Goal: Information Seeking & Learning: Compare options

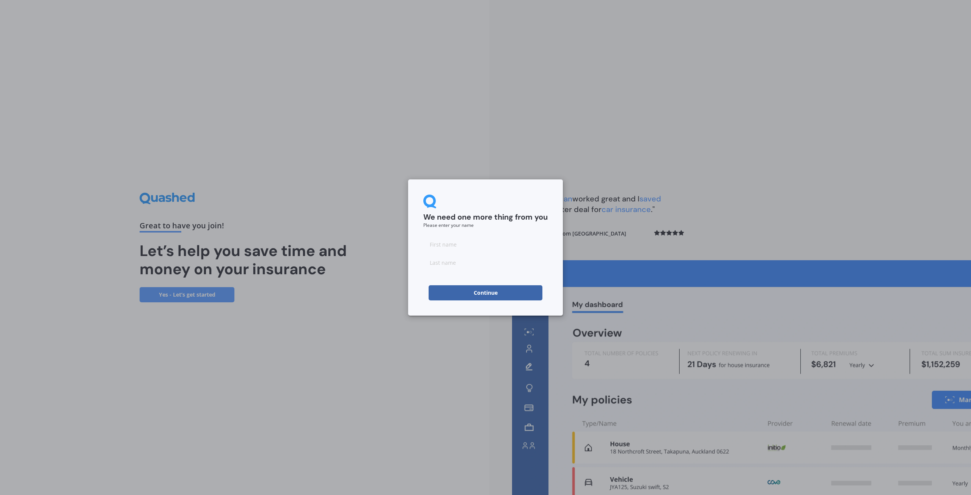
click at [454, 244] on input at bounding box center [485, 244] width 124 height 15
type input "Jack"
type input "[PERSON_NAME]"
click at [464, 293] on button "Continue" at bounding box center [485, 292] width 114 height 15
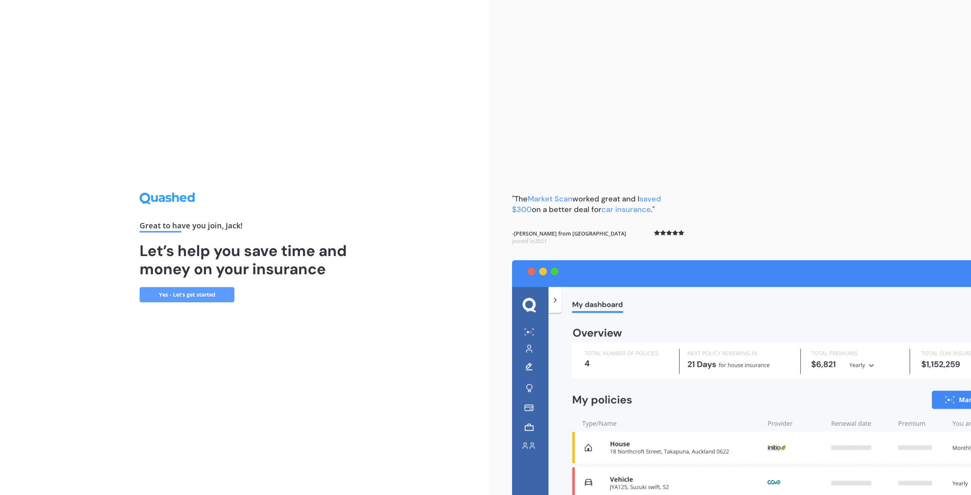
click at [189, 292] on link "Yes - Let’s get started" at bounding box center [187, 294] width 95 height 15
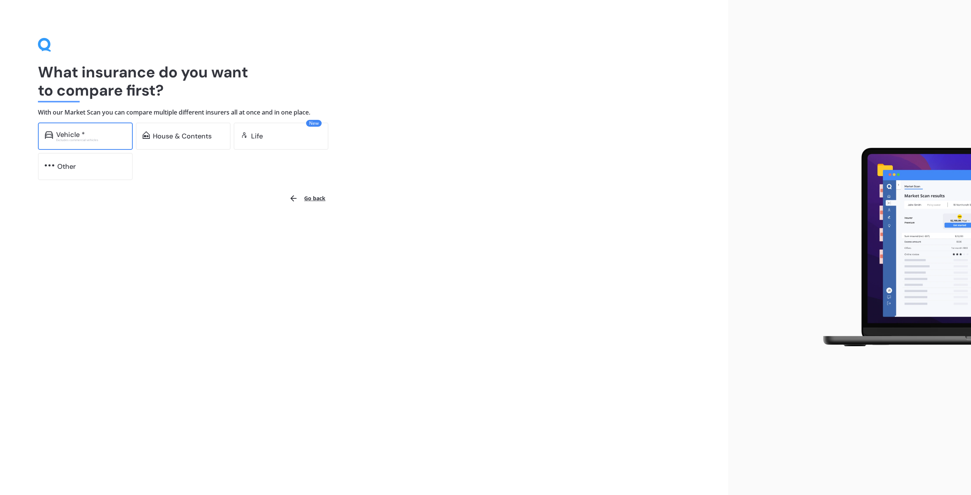
click at [109, 140] on div "Excludes commercial vehicles" at bounding box center [91, 139] width 70 height 3
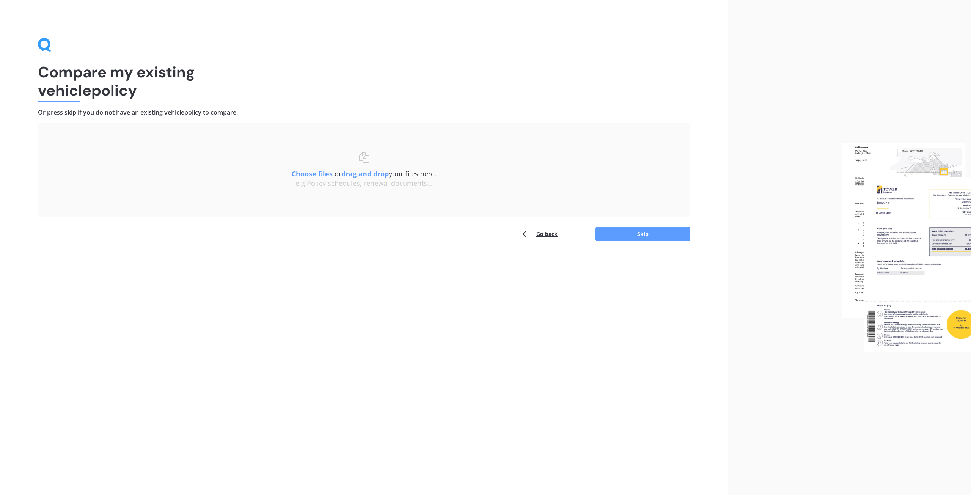
click at [544, 235] on button "Go back" at bounding box center [539, 233] width 36 height 15
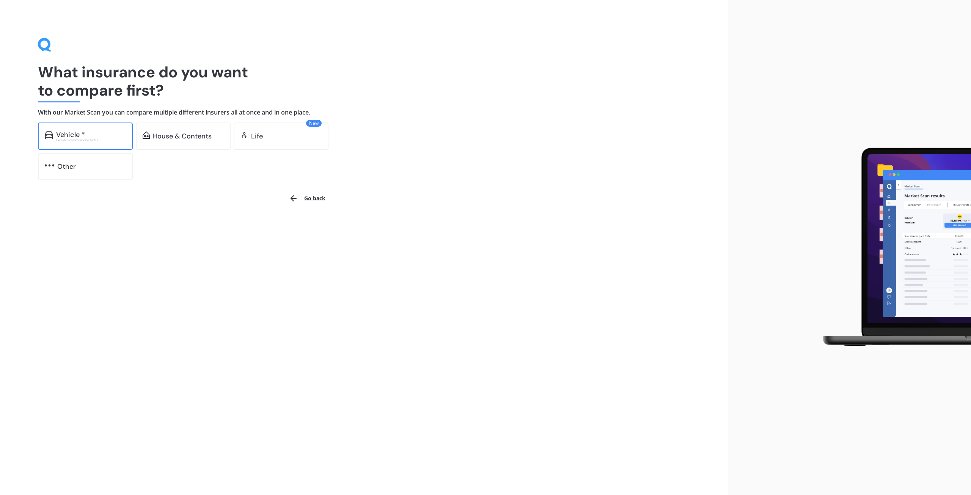
click at [107, 136] on div "Vehicle *" at bounding box center [91, 135] width 70 height 8
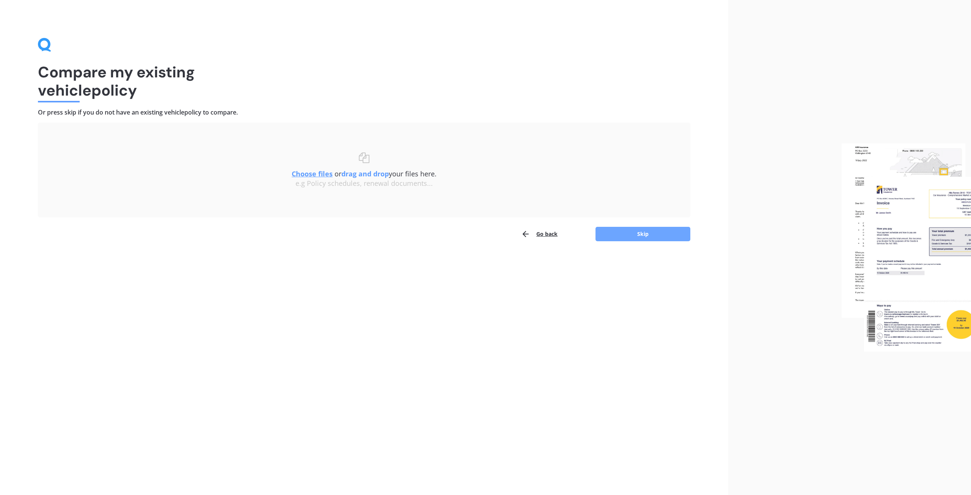
click at [627, 231] on button "Skip" at bounding box center [642, 234] width 95 height 14
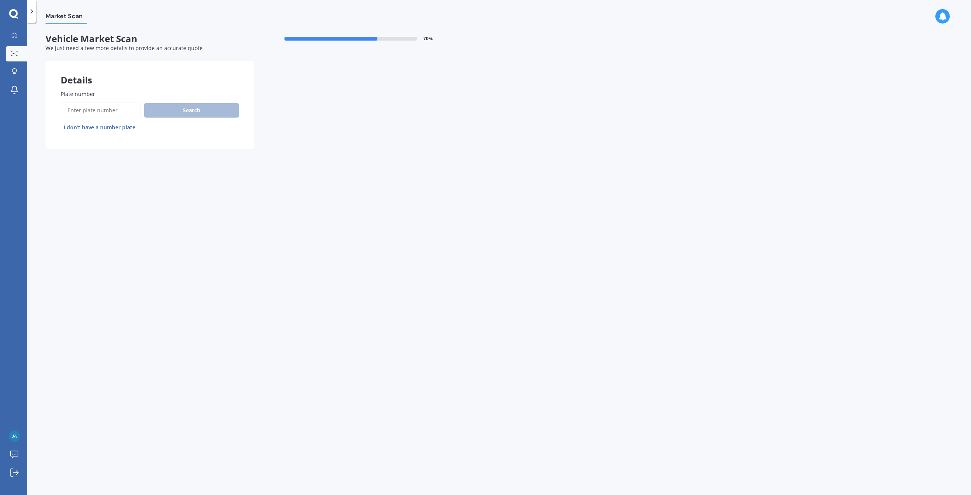
click at [92, 96] on span "Plate number" at bounding box center [78, 93] width 34 height 7
click at [92, 102] on input "Plate number" at bounding box center [101, 110] width 80 height 16
type input "PLG124"
click at [0, 0] on button "Next" at bounding box center [0, 0] width 0 height 0
select select "BYD"
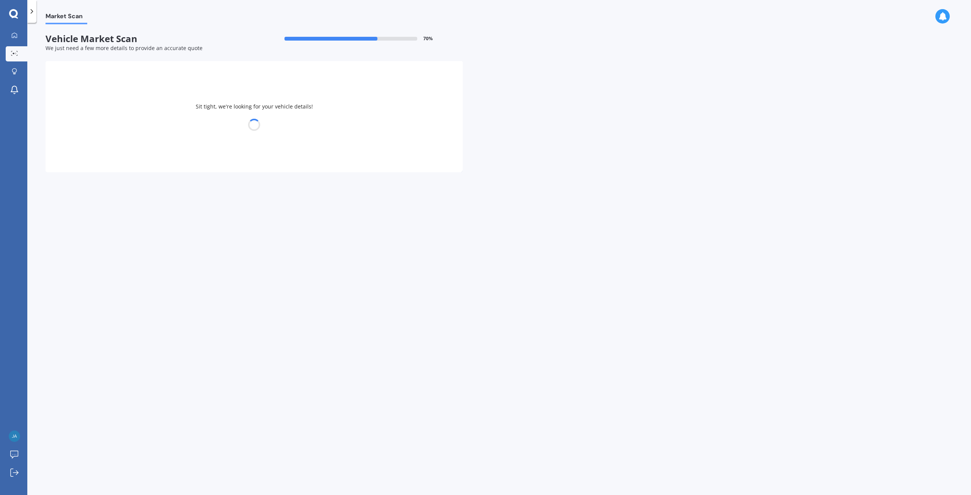
select select "ATTO 3 ELECTRIC"
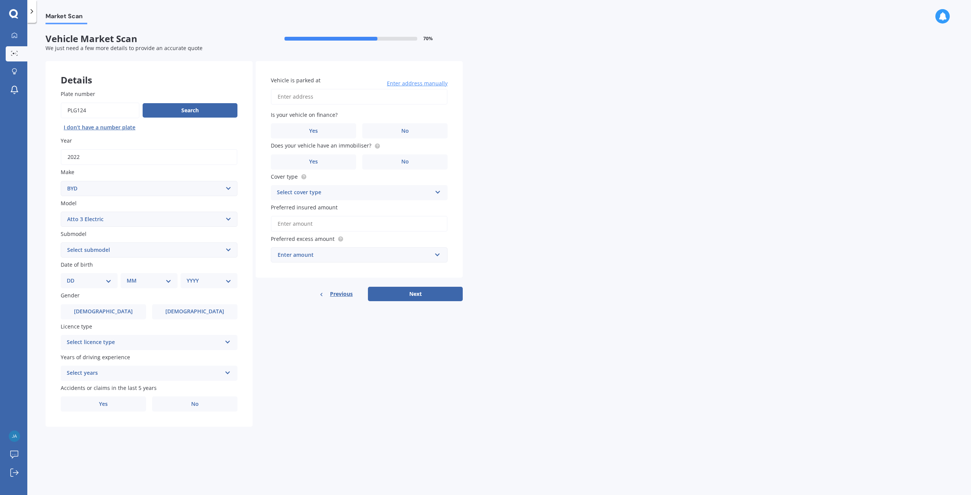
click at [103, 281] on select "DD 01 02 03 04 05 06 07 08 09 10 11 12 13 14 15 16 17 18 19 20 21 22 23 24 25 2…" at bounding box center [89, 280] width 45 height 8
select select "29"
click at [73, 276] on select "DD 01 02 03 04 05 06 07 08 09 10 11 12 13 14 15 16 17 18 19 20 21 22 23 24 25 2…" at bounding box center [89, 280] width 45 height 8
click at [147, 285] on div "MM 01 02 03 04 05 06 07 08 09 10 11 12" at bounding box center [151, 280] width 54 height 15
click at [157, 281] on select "MM 01 02 03 04 05 06 07 08 09 10 11 12" at bounding box center [151, 280] width 42 height 8
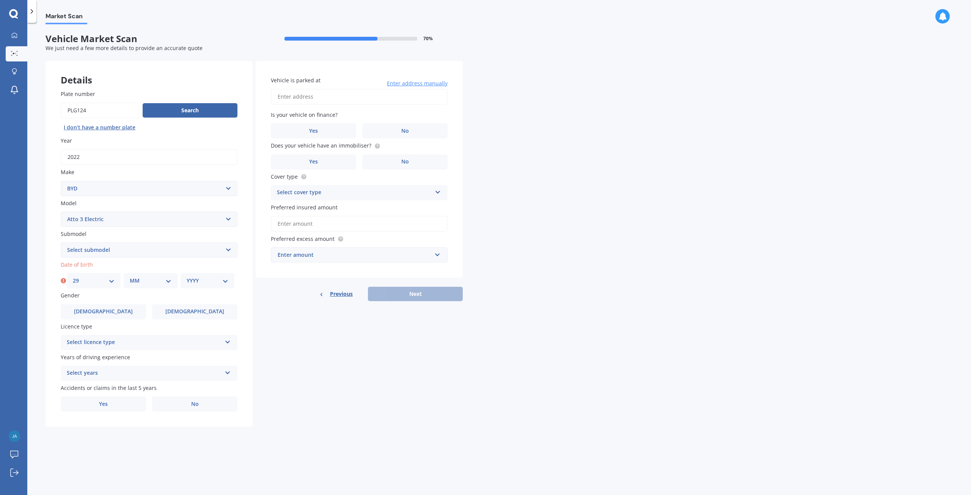
select select "01"
click at [130, 276] on select "MM 01 02 03 04 05 06 07 08 09 10 11 12" at bounding box center [151, 280] width 42 height 8
click at [208, 278] on select "YYYY 2025 2024 2023 2022 2021 2020 2019 2018 2017 2016 2015 2014 2013 2012 2011…" at bounding box center [208, 280] width 42 height 8
select select "1980"
click at [187, 276] on select "YYYY 2025 2024 2023 2022 2021 2020 2019 2018 2017 2016 2015 2014 2013 2012 2011…" at bounding box center [208, 280] width 42 height 8
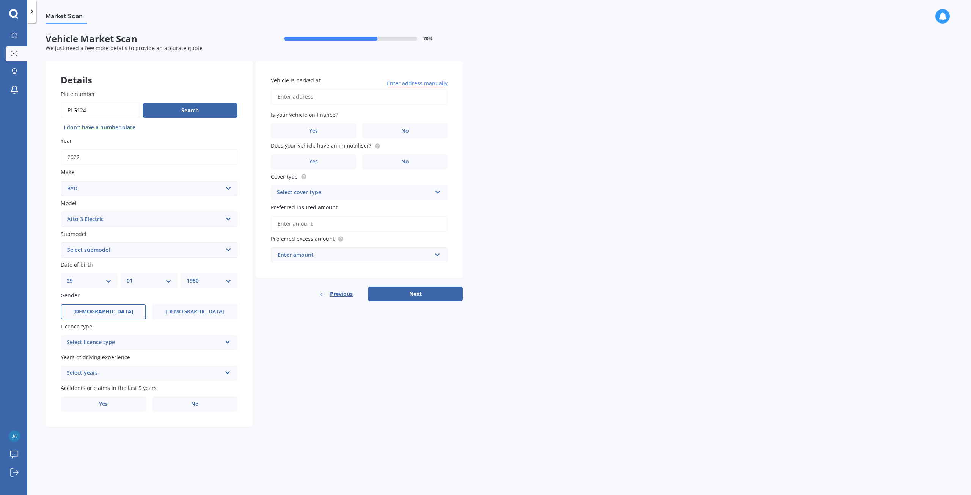
click at [100, 311] on span "[DEMOGRAPHIC_DATA]" at bounding box center [103, 311] width 60 height 6
click at [0, 0] on input "[DEMOGRAPHIC_DATA]" at bounding box center [0, 0] width 0 height 0
click at [133, 339] on div "Select licence type" at bounding box center [144, 342] width 155 height 9
click at [114, 358] on div "NZ Full" at bounding box center [149, 357] width 176 height 14
click at [124, 374] on div "Select years" at bounding box center [144, 372] width 155 height 9
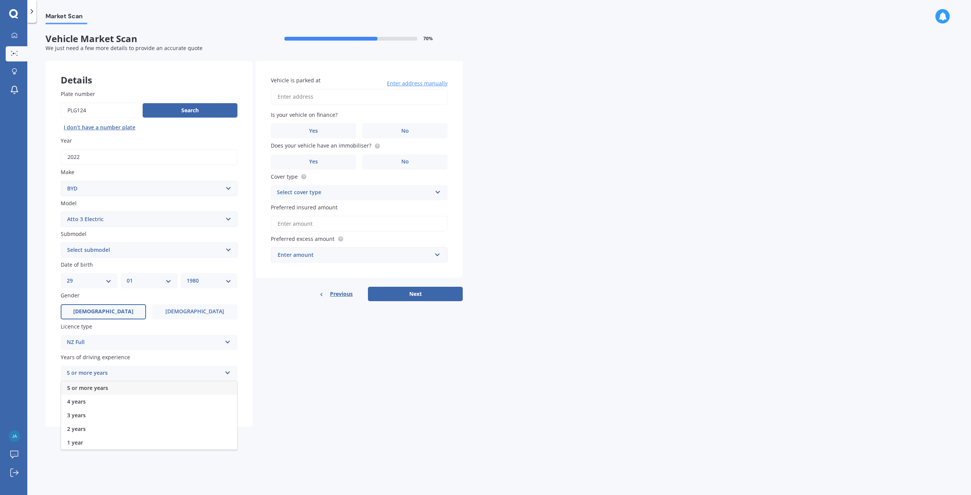
click at [112, 386] on div "5 or more years" at bounding box center [149, 388] width 176 height 14
click at [172, 405] on label "No" at bounding box center [194, 403] width 85 height 15
click at [0, 0] on input "No" at bounding box center [0, 0] width 0 height 0
click at [330, 99] on input "Vehicle is parked at" at bounding box center [359, 97] width 177 height 16
type input "[STREET_ADDRESS][PERSON_NAME]"
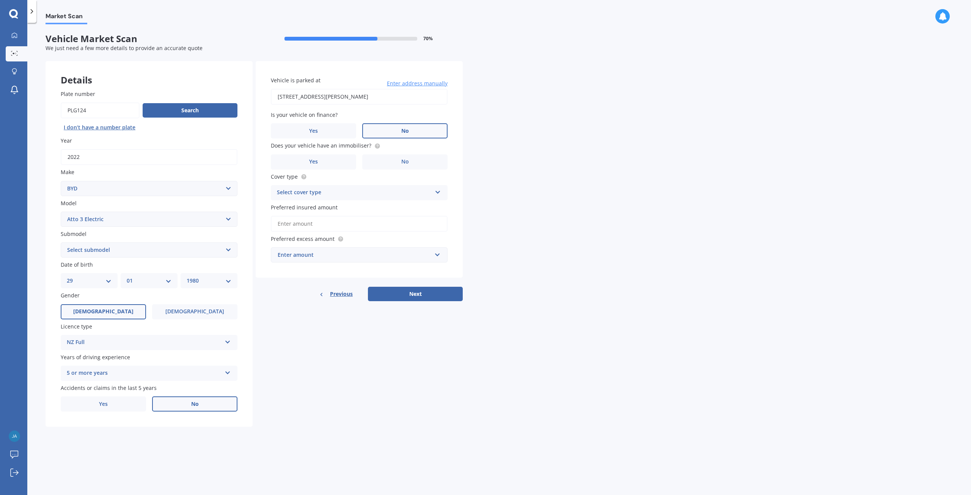
click at [395, 132] on label "No" at bounding box center [404, 130] width 85 height 15
click at [0, 0] on input "No" at bounding box center [0, 0] width 0 height 0
click at [410, 161] on label "No" at bounding box center [404, 161] width 85 height 15
click at [0, 0] on input "No" at bounding box center [0, 0] width 0 height 0
click at [344, 161] on label "Yes" at bounding box center [313, 161] width 85 height 15
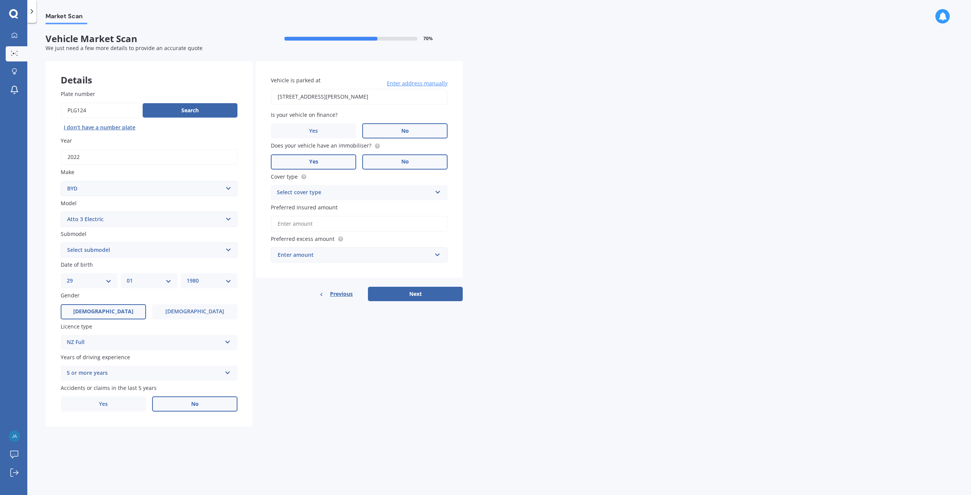
click at [0, 0] on input "Yes" at bounding box center [0, 0] width 0 height 0
click at [339, 187] on div "Select cover type Comprehensive Third Party, Fire & Theft Third Party" at bounding box center [359, 192] width 177 height 15
click at [327, 208] on div "Comprehensive" at bounding box center [359, 208] width 176 height 14
click at [332, 219] on input "Preferred insured amount" at bounding box center [359, 224] width 177 height 16
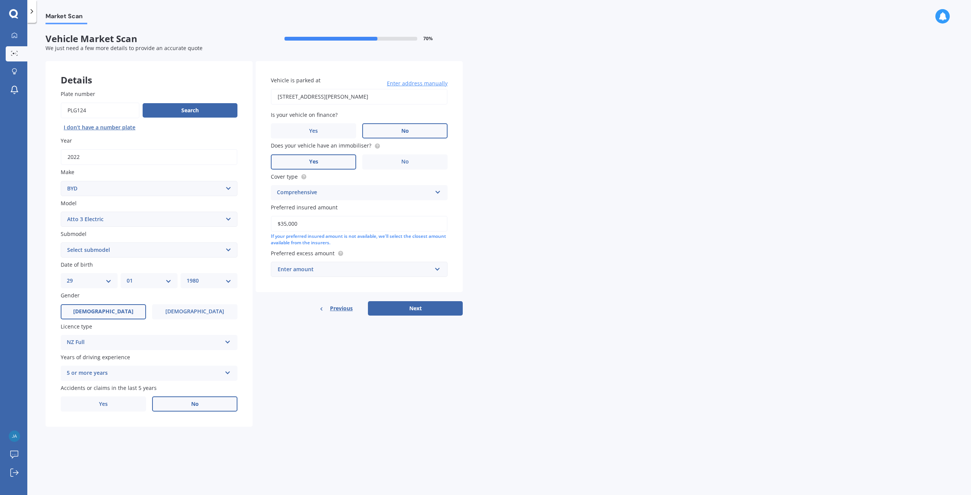
type input "$35,000"
click at [384, 268] on div "Enter amount" at bounding box center [355, 269] width 154 height 8
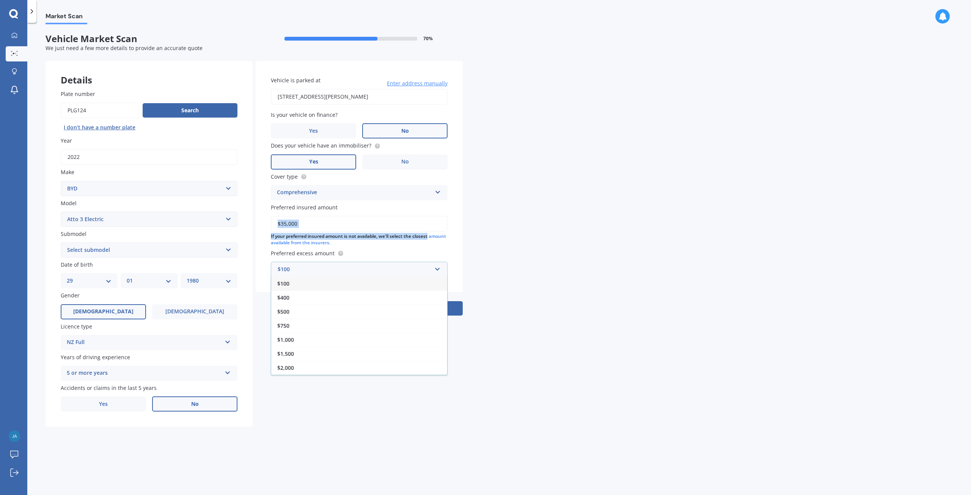
click at [519, 230] on div "Market Scan Vehicle Market Scan 70 % We just need a few more details to provide…" at bounding box center [498, 260] width 943 height 472
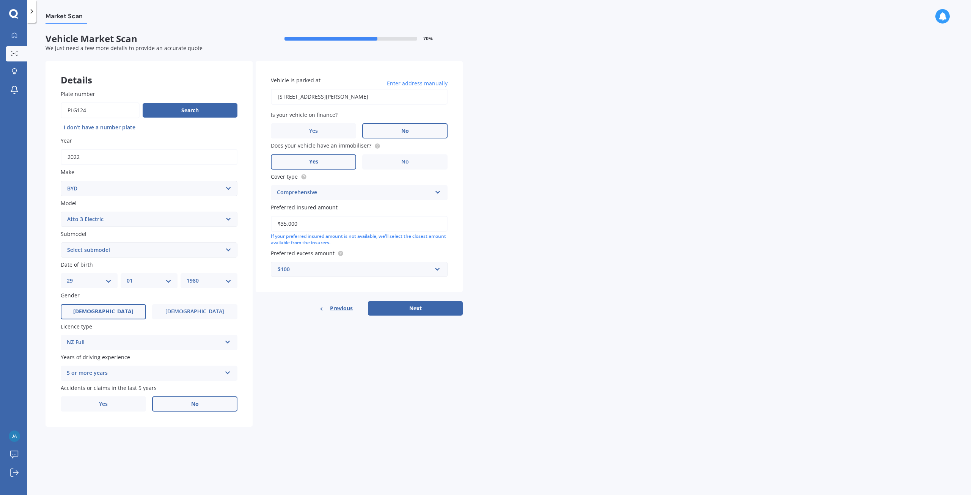
click at [340, 278] on div "Vehicle is parked at 41 Sherwood Avenue, Grey Lynn, Auckland 1021 Enter address…" at bounding box center [359, 176] width 207 height 231
click at [342, 271] on div "$100" at bounding box center [355, 269] width 154 height 8
click at [323, 342] on div "$1,000" at bounding box center [359, 339] width 176 height 14
click at [301, 273] on div "$1,000" at bounding box center [355, 269] width 154 height 8
click at [287, 340] on span "$1,000" at bounding box center [285, 339] width 17 height 7
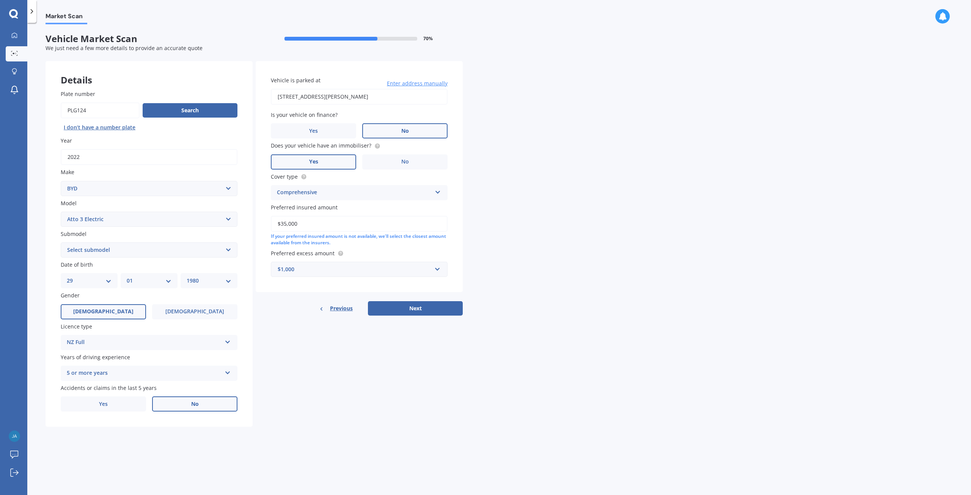
click at [306, 272] on div "$1,000" at bounding box center [355, 269] width 154 height 8
drag, startPoint x: 287, startPoint y: 356, endPoint x: 290, endPoint y: 345, distance: 11.2
click at [290, 345] on div "$100 $400 $500 $750 $1,000 $1,500 $2,000" at bounding box center [359, 325] width 177 height 99
click at [291, 342] on span "$1,000" at bounding box center [285, 339] width 17 height 7
click at [298, 270] on div "$1,000" at bounding box center [355, 269] width 154 height 8
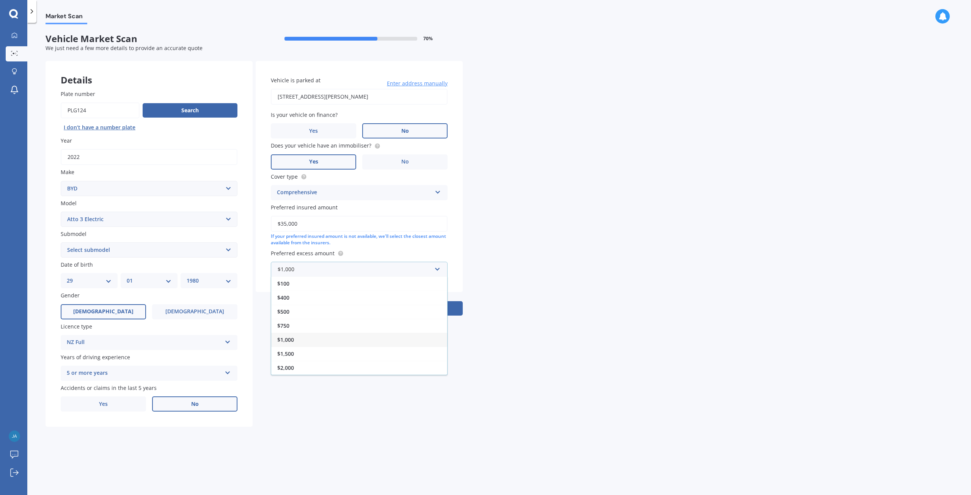
click at [299, 341] on div "$1,000" at bounding box center [359, 339] width 176 height 14
click at [408, 306] on button "Next" at bounding box center [415, 308] width 95 height 14
click at [148, 253] on select "Select submodel Extended Range 60KW" at bounding box center [149, 249] width 177 height 15
select select "EXTENDED RANGE 60KW"
click at [61, 242] on select "Select submodel Extended Range 60KW" at bounding box center [149, 249] width 177 height 15
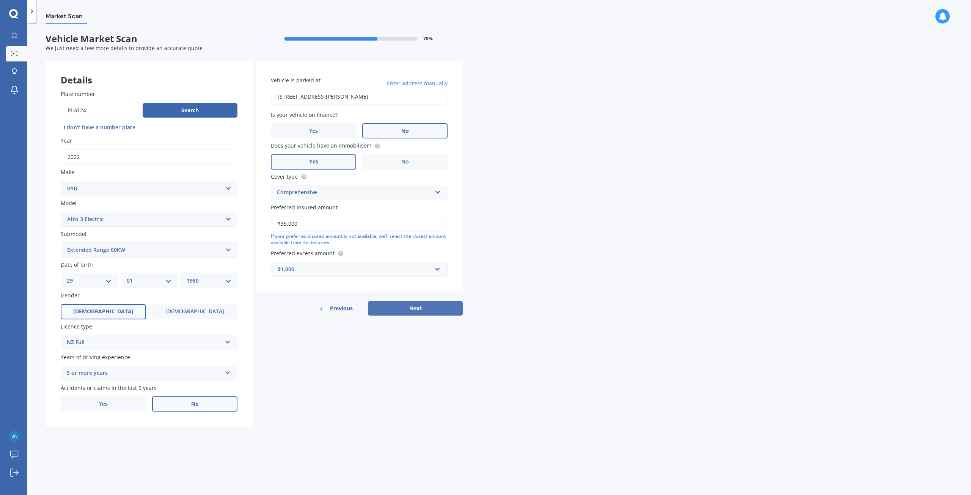
click at [430, 312] on button "Next" at bounding box center [415, 308] width 95 height 14
select select "29"
select select "01"
select select "1980"
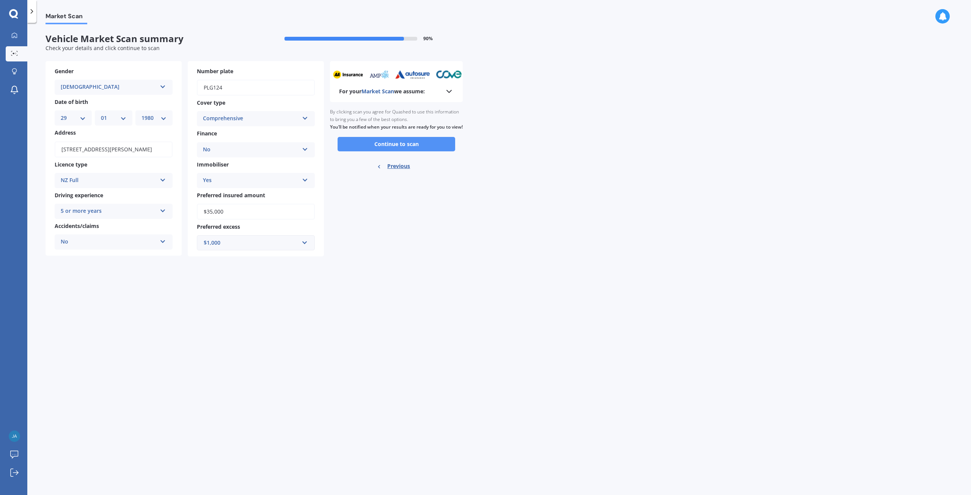
click at [376, 151] on button "Continue to scan" at bounding box center [396, 144] width 118 height 14
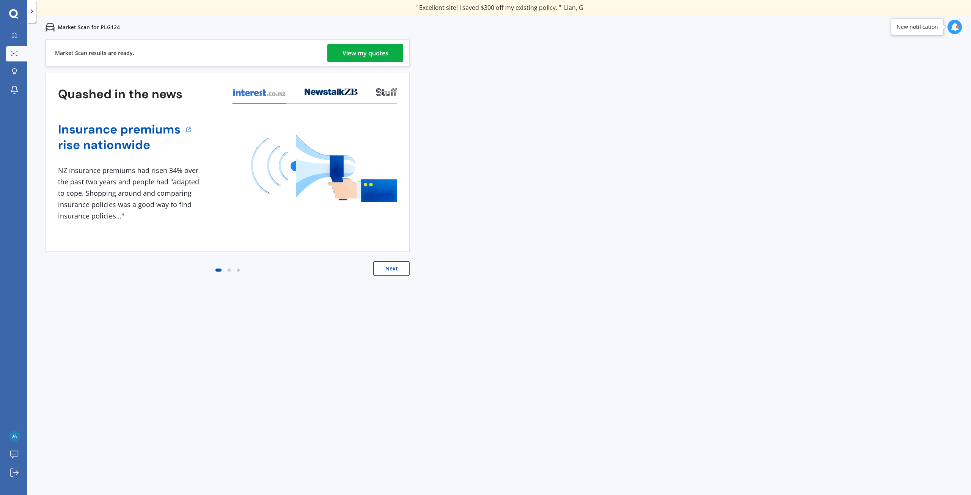
click at [353, 55] on div "View my quotes" at bounding box center [365, 53] width 46 height 18
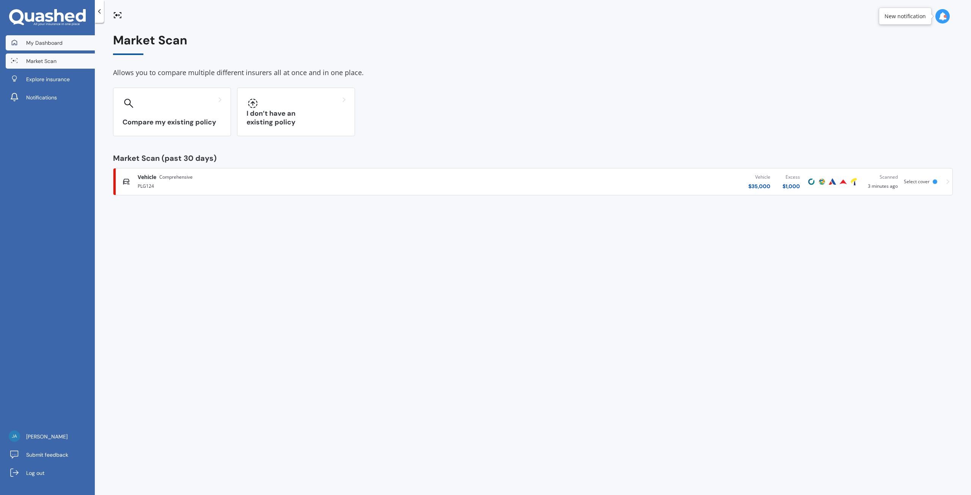
click at [62, 44] on link "My Dashboard" at bounding box center [50, 42] width 89 height 15
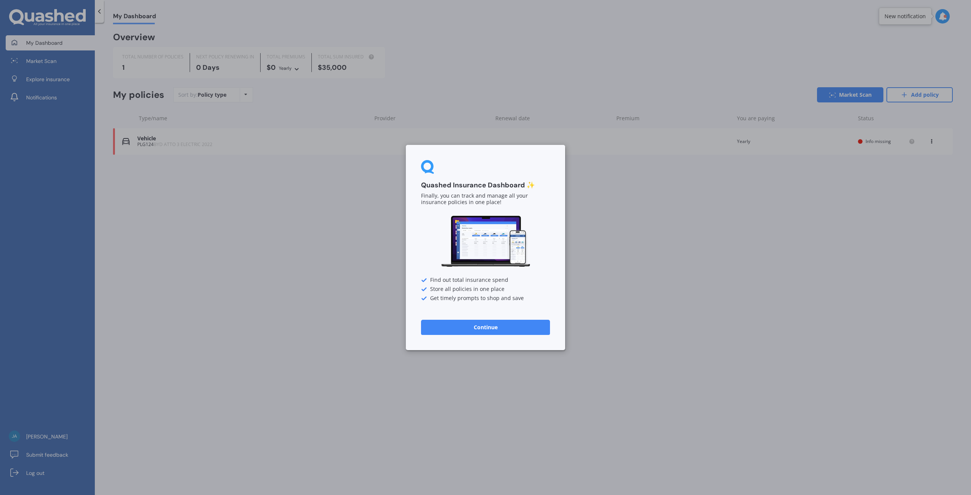
click at [494, 330] on button "Continue" at bounding box center [485, 327] width 129 height 15
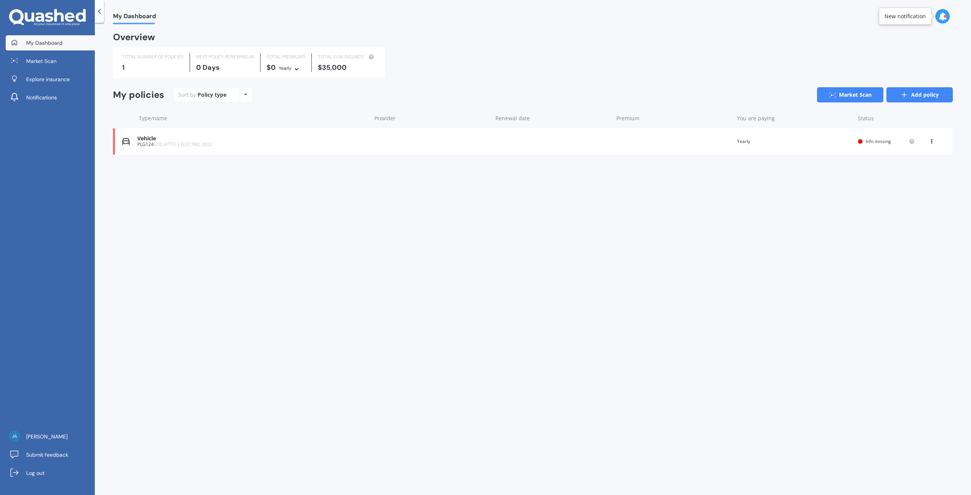
click at [928, 98] on link "Add policy" at bounding box center [919, 94] width 66 height 15
click at [43, 440] on span "[PERSON_NAME]" at bounding box center [46, 437] width 41 height 8
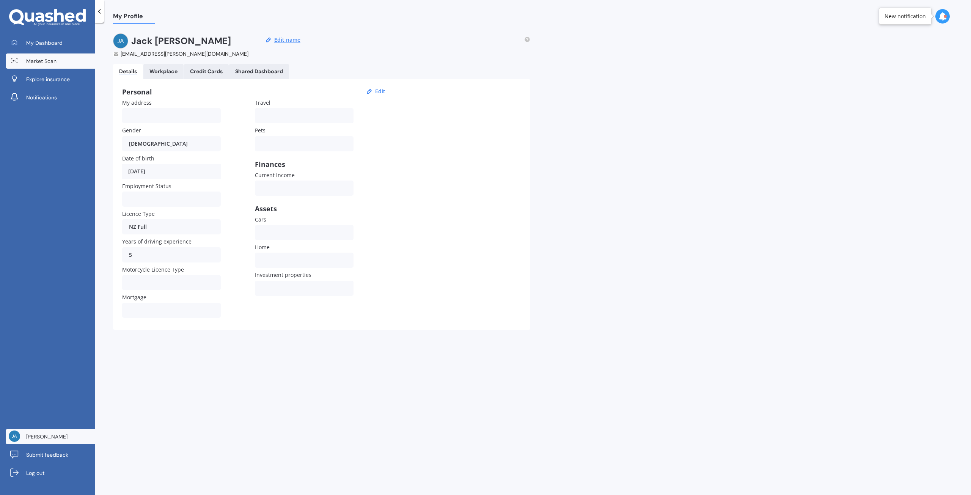
click at [53, 62] on span "Market Scan" at bounding box center [41, 61] width 30 height 8
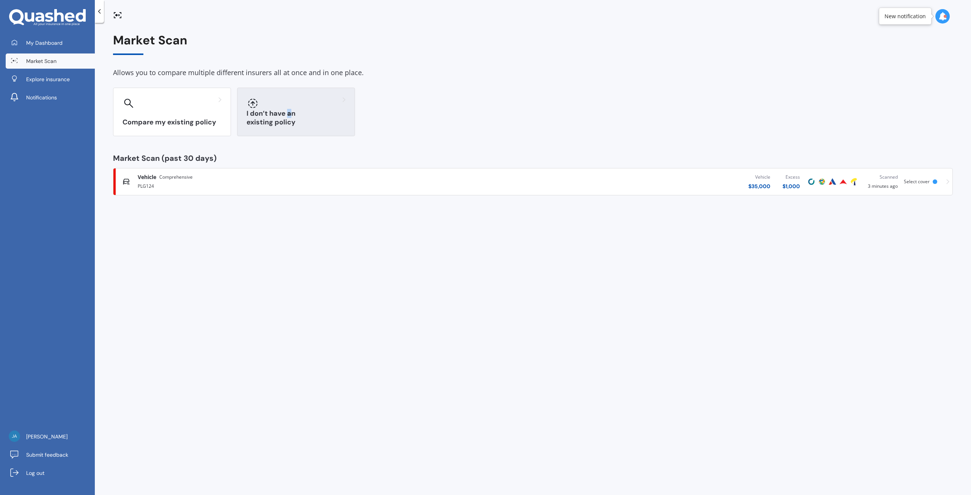
click at [290, 118] on div "I don’t have an existing policy" at bounding box center [296, 112] width 118 height 49
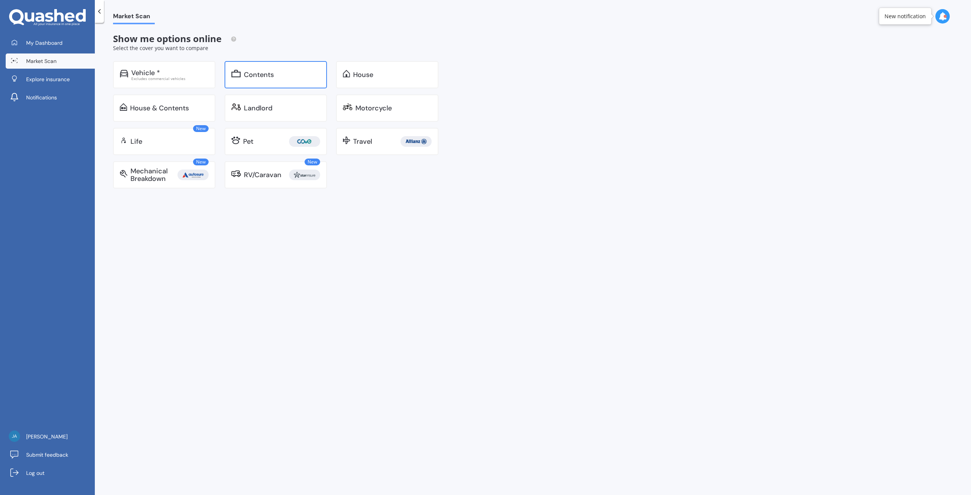
click at [261, 75] on div "Contents" at bounding box center [259, 75] width 30 height 8
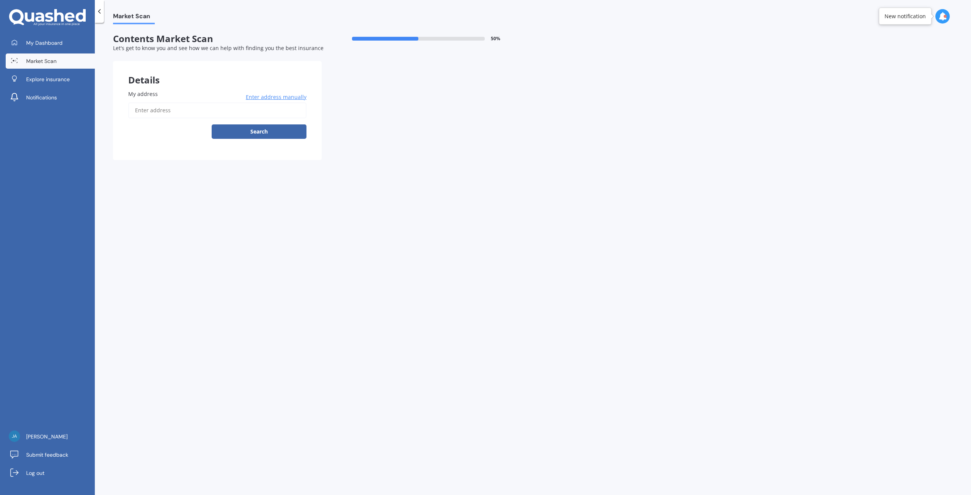
click at [206, 111] on input "My address" at bounding box center [217, 110] width 178 height 16
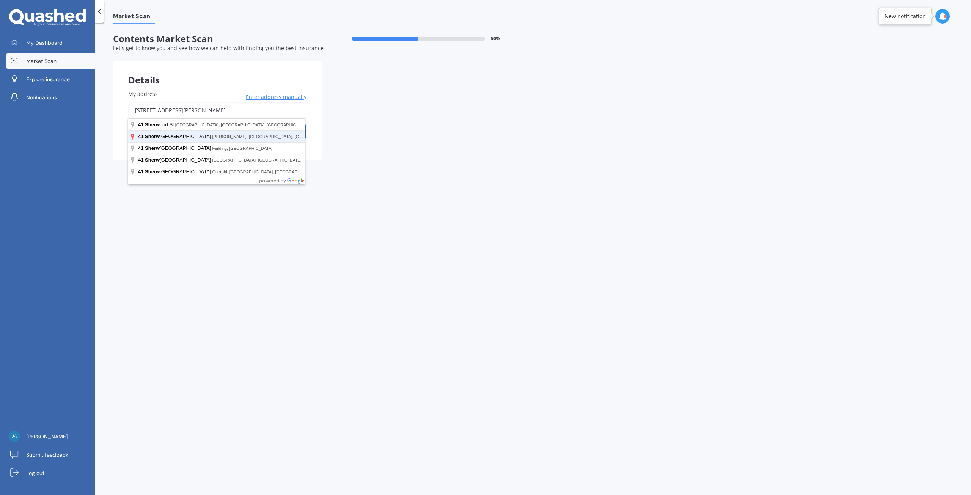
click at [212, 124] on button "Search" at bounding box center [259, 131] width 95 height 14
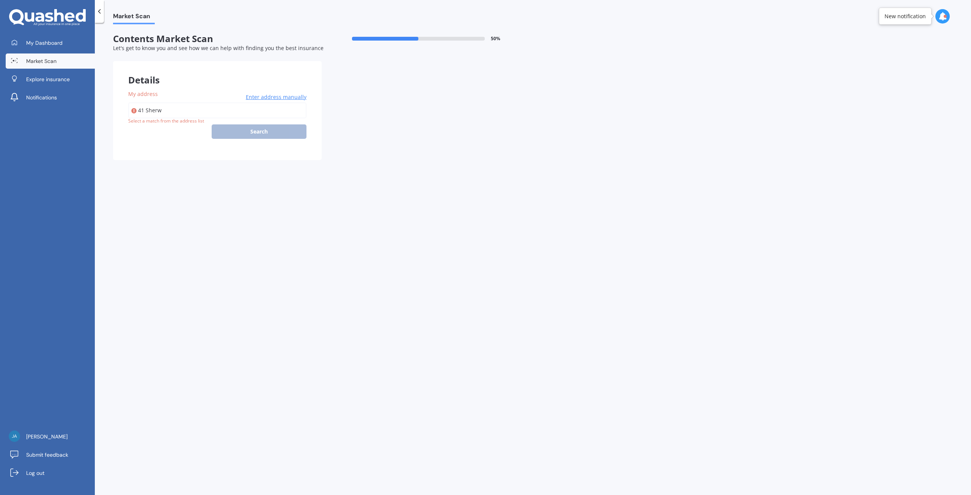
type input "[STREET_ADDRESS][PERSON_NAME]"
select select "29"
select select "01"
select select "1980"
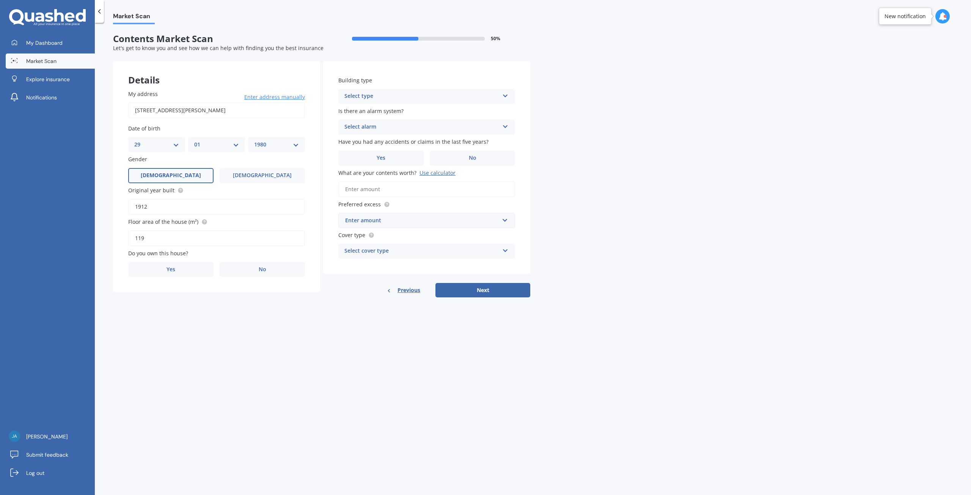
click at [382, 95] on div "Select type" at bounding box center [421, 96] width 155 height 9
click at [385, 111] on div "Freestanding" at bounding box center [427, 111] width 176 height 14
click at [382, 124] on div "Select alarm" at bounding box center [421, 126] width 155 height 9
click at [372, 159] on div "Yes, not monitored" at bounding box center [427, 156] width 176 height 14
click at [466, 157] on label "No" at bounding box center [472, 158] width 85 height 15
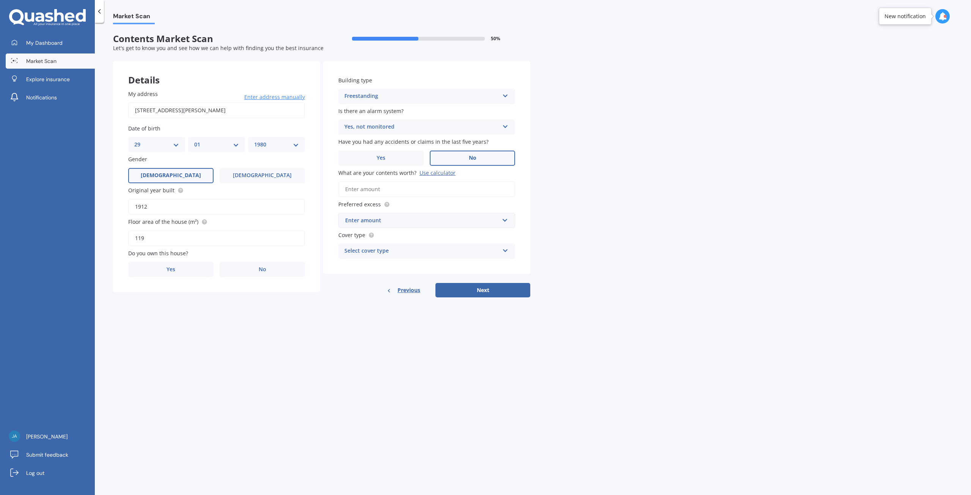
click at [0, 0] on input "No" at bounding box center [0, 0] width 0 height 0
click at [427, 174] on div "Use calculator" at bounding box center [437, 172] width 36 height 7
click at [427, 181] on input "What are your contents worth? Use calculator" at bounding box center [426, 189] width 177 height 16
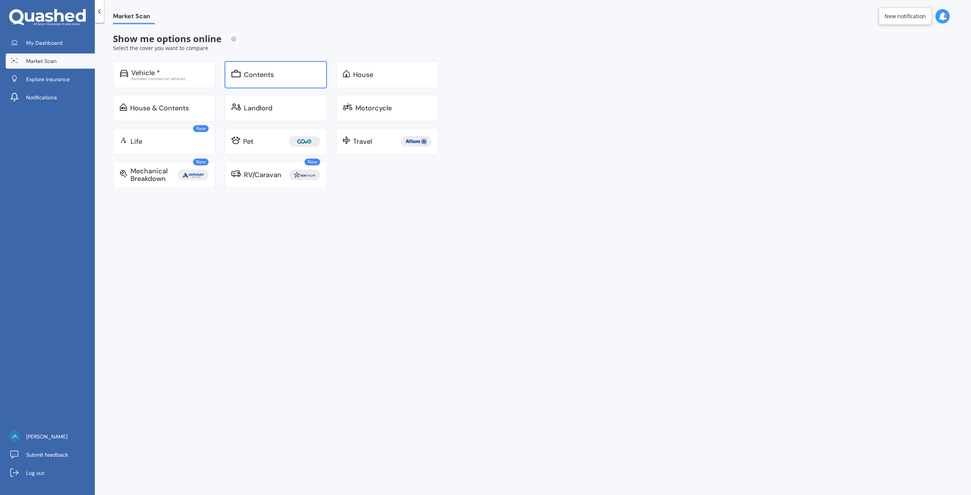
click at [262, 75] on div "Contents" at bounding box center [259, 75] width 30 height 8
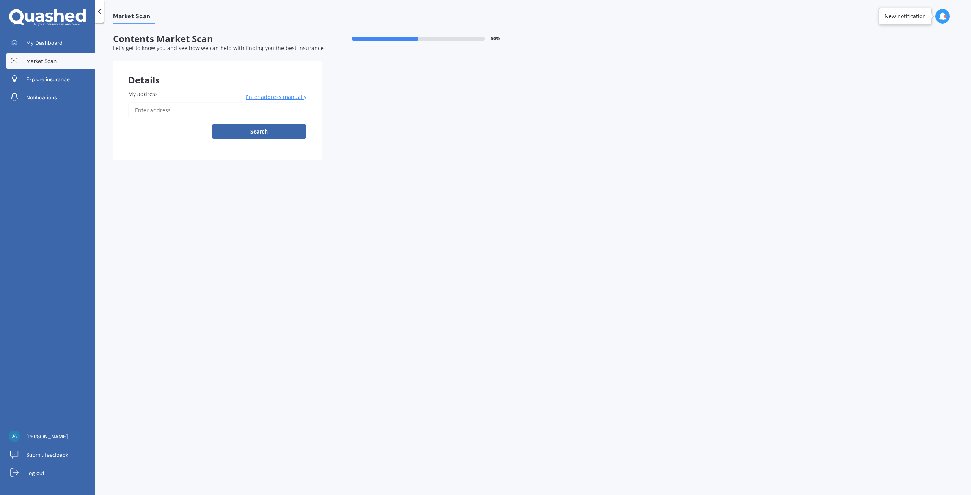
click at [213, 113] on input "My address" at bounding box center [217, 110] width 178 height 16
type input "[STREET_ADDRESS][PERSON_NAME]"
select select "29"
select select "01"
select select "1980"
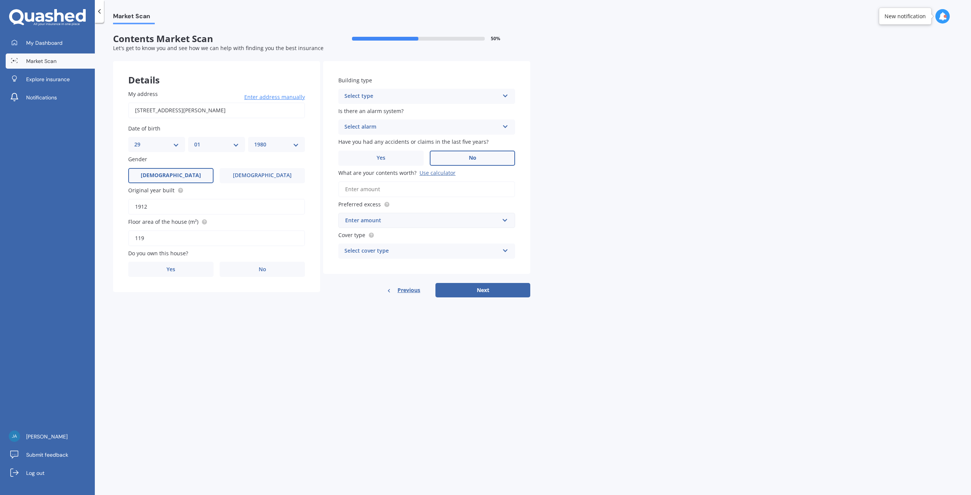
click at [477, 155] on label "No" at bounding box center [472, 158] width 85 height 15
click at [0, 0] on input "No" at bounding box center [0, 0] width 0 height 0
click at [435, 132] on div "Select alarm" at bounding box center [421, 126] width 155 height 9
click at [409, 152] on div "Yes, not monitored" at bounding box center [427, 156] width 176 height 14
click at [411, 90] on div "Select type Freestanding Multi-unit (in a block of 6 or less) Multi-unit (in a …" at bounding box center [426, 96] width 177 height 15
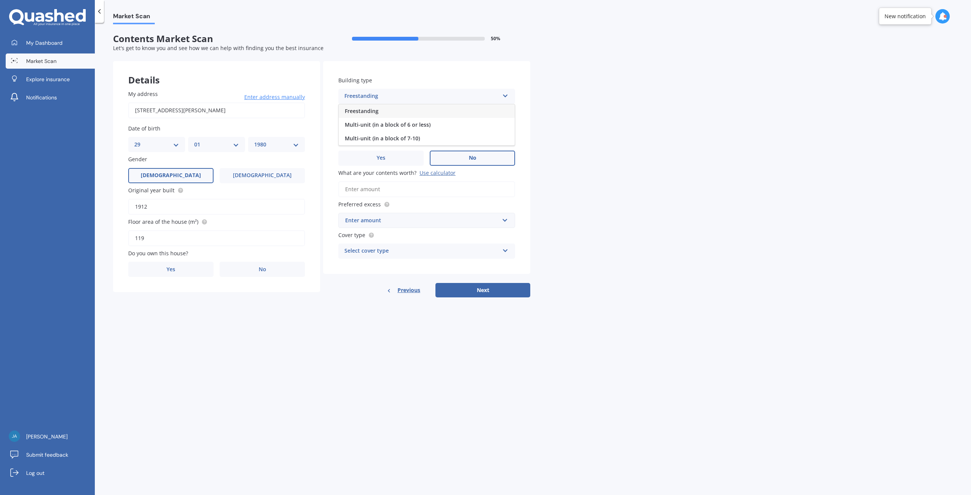
click at [434, 111] on div "Freestanding" at bounding box center [427, 111] width 176 height 14
click at [420, 222] on div "Enter amount" at bounding box center [422, 220] width 154 height 8
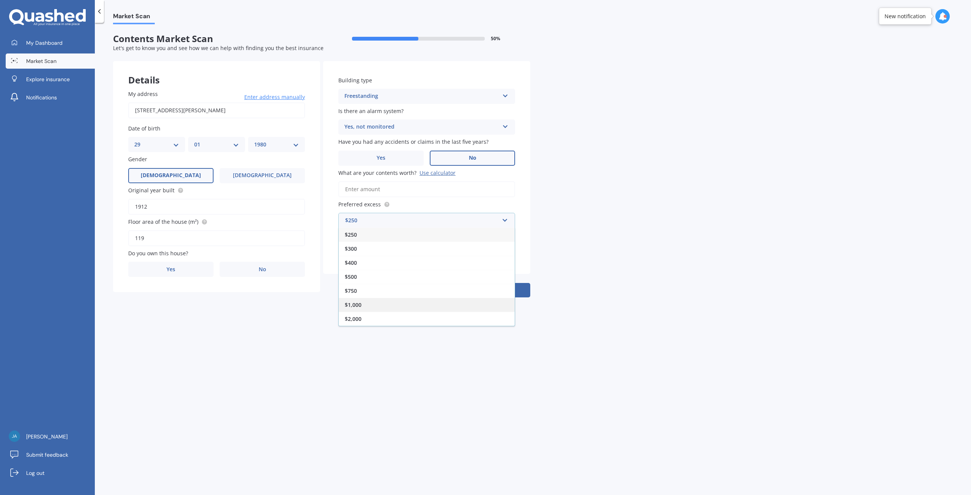
click at [374, 305] on div "$1,000" at bounding box center [427, 305] width 176 height 14
click at [398, 248] on div "Select cover type" at bounding box center [421, 250] width 155 height 9
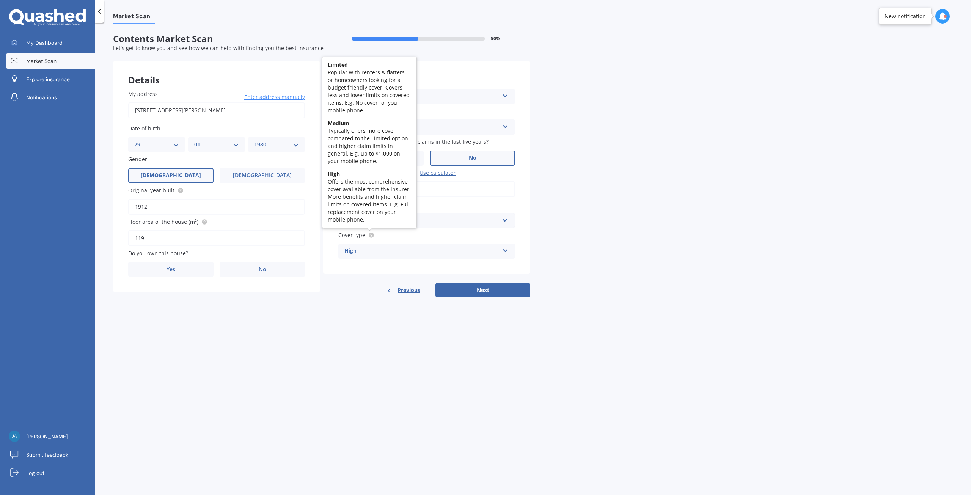
click at [371, 237] on icon at bounding box center [371, 235] width 6 height 6
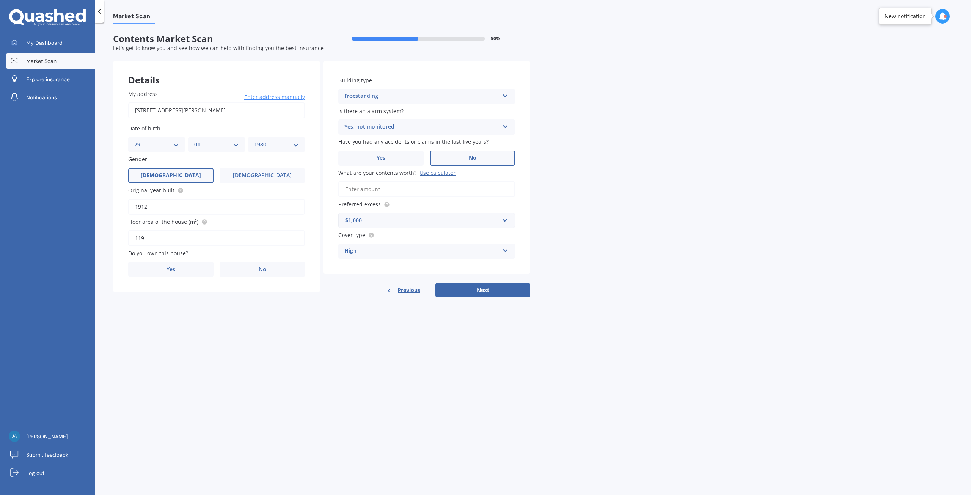
click at [426, 172] on div "Use calculator" at bounding box center [437, 172] width 36 height 7
click at [426, 181] on input "What are your contents worth? Use calculator" at bounding box center [426, 189] width 177 height 16
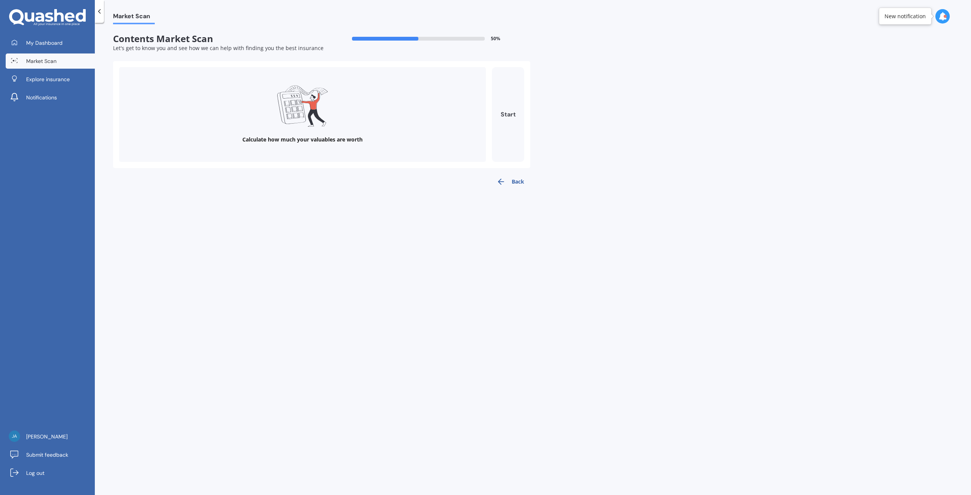
click at [505, 113] on button "Start" at bounding box center [508, 114] width 32 height 95
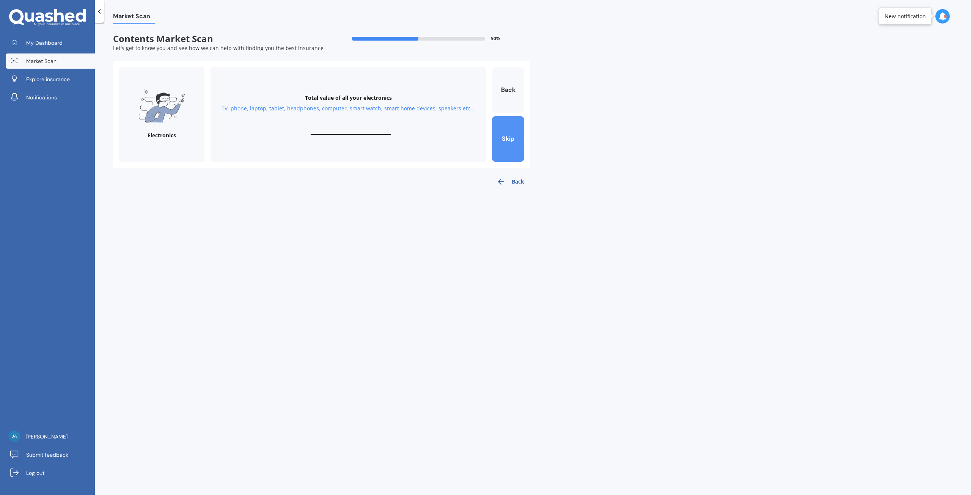
click at [514, 132] on button "Skip" at bounding box center [508, 139] width 32 height 46
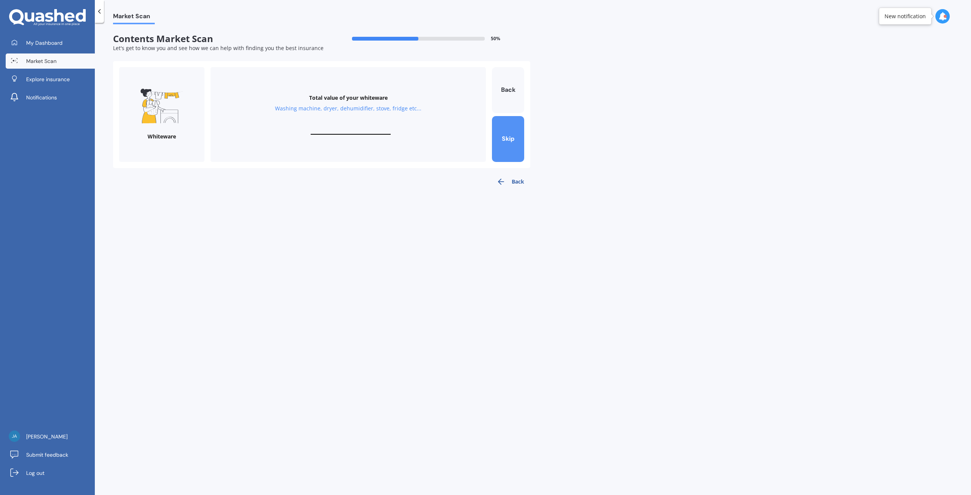
click at [514, 132] on button "Skip" at bounding box center [508, 139] width 32 height 46
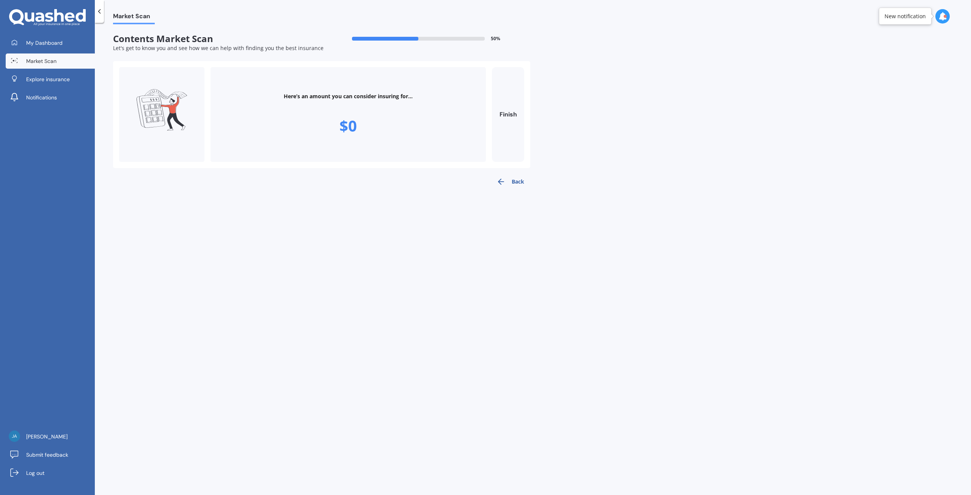
click at [379, 133] on div "Here’s an amount you can consider insuring for... $0" at bounding box center [347, 114] width 275 height 95
click at [501, 120] on button "Finish" at bounding box center [508, 114] width 32 height 95
type input "$0"
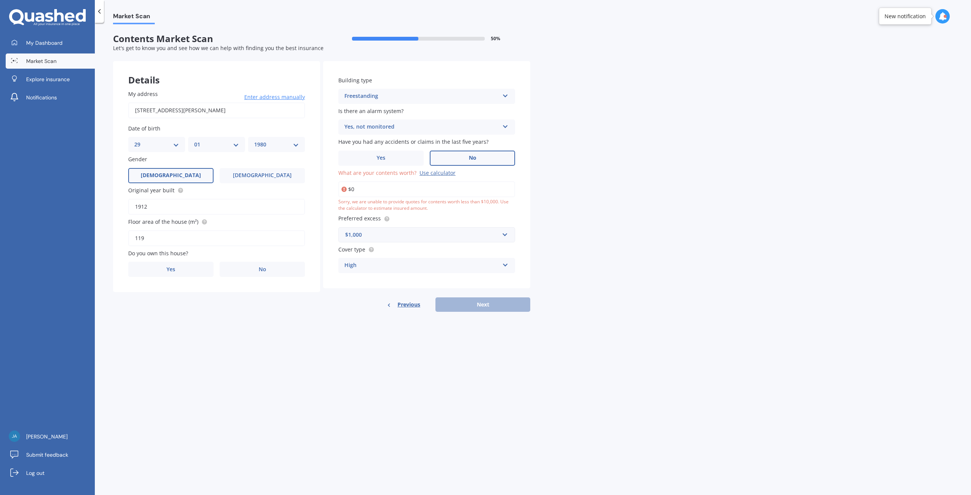
click at [348, 191] on input "$0" at bounding box center [426, 189] width 177 height 16
type input "$100,000"
click at [493, 310] on button "Next" at bounding box center [482, 304] width 95 height 14
click at [183, 271] on label "Yes" at bounding box center [177, 269] width 82 height 15
click at [0, 0] on input "Yes" at bounding box center [0, 0] width 0 height 0
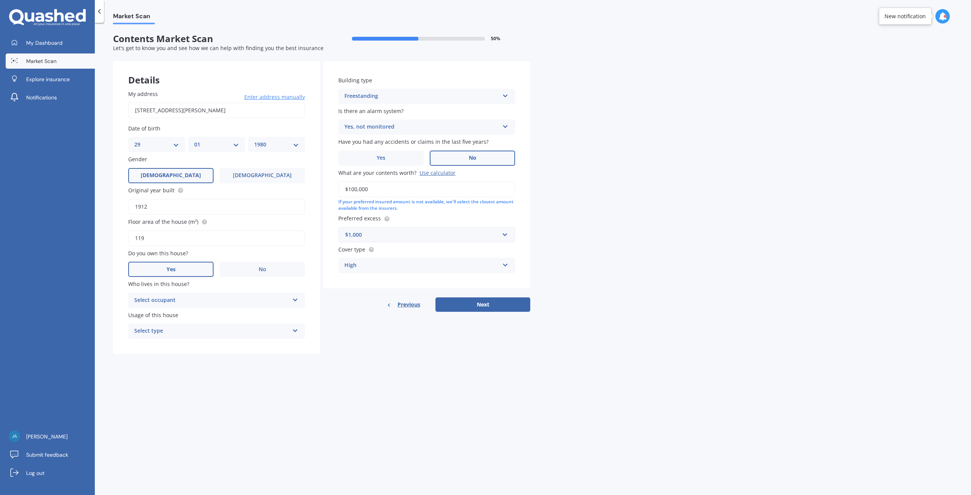
click at [215, 304] on div "Select occupant" at bounding box center [211, 300] width 155 height 9
click at [183, 315] on div "Owner" at bounding box center [217, 315] width 176 height 14
click at [179, 328] on div "Select type" at bounding box center [211, 330] width 155 height 9
click at [171, 348] on div "Permanent" at bounding box center [217, 346] width 176 height 14
click at [467, 303] on button "Next" at bounding box center [482, 304] width 95 height 14
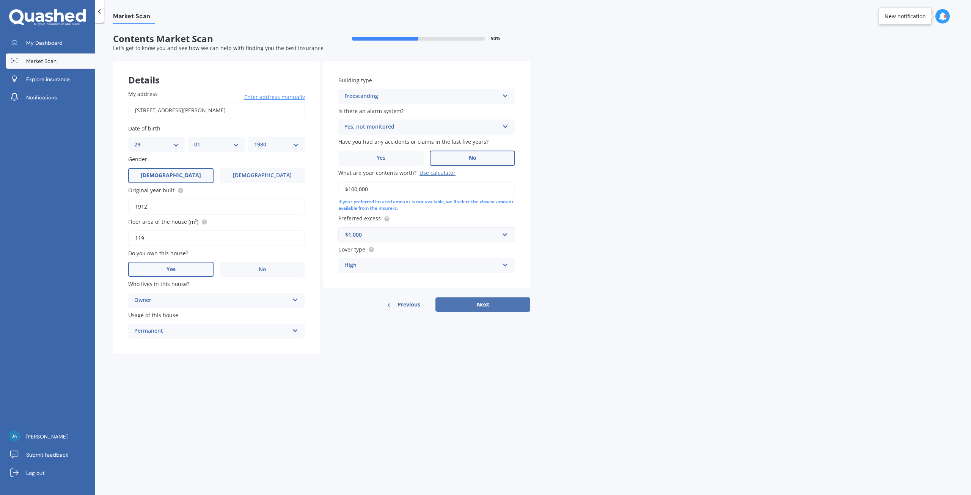
select select "29"
select select "01"
select select "1980"
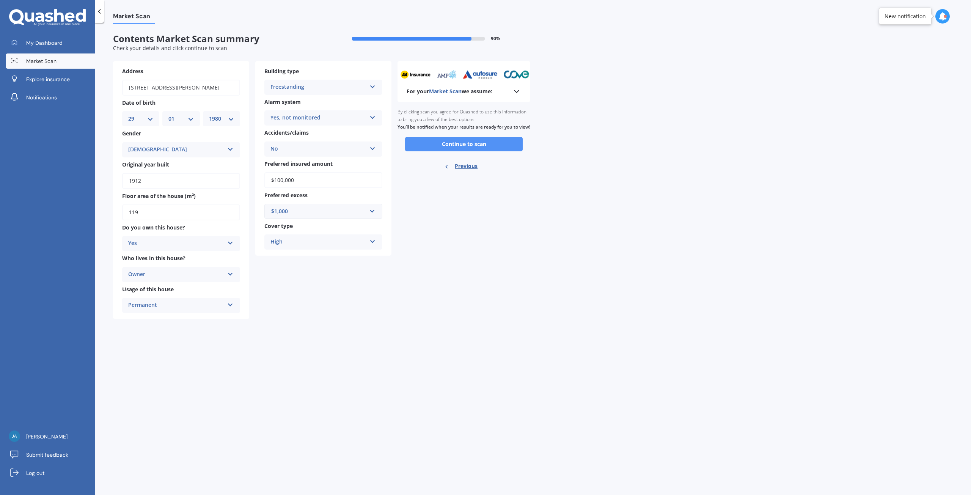
click at [452, 151] on button "Continue to scan" at bounding box center [464, 144] width 118 height 14
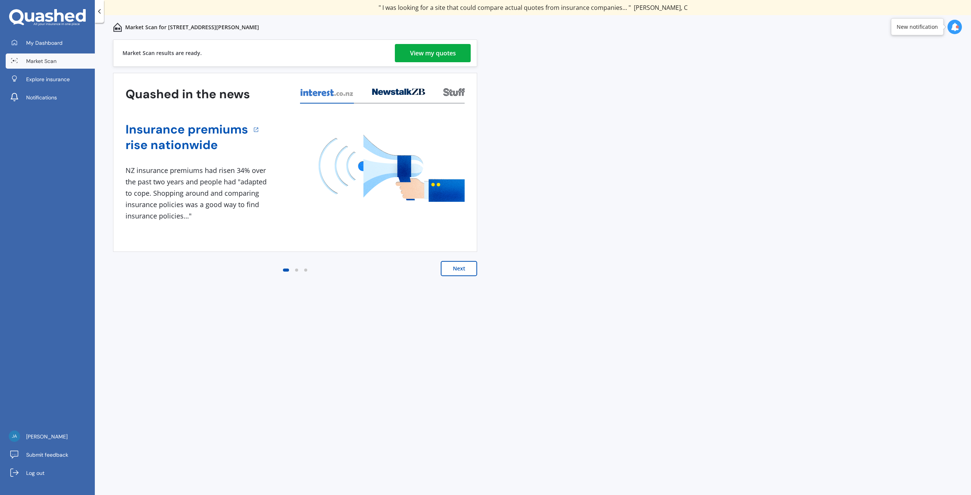
click at [443, 54] on div "View my quotes" at bounding box center [433, 53] width 46 height 18
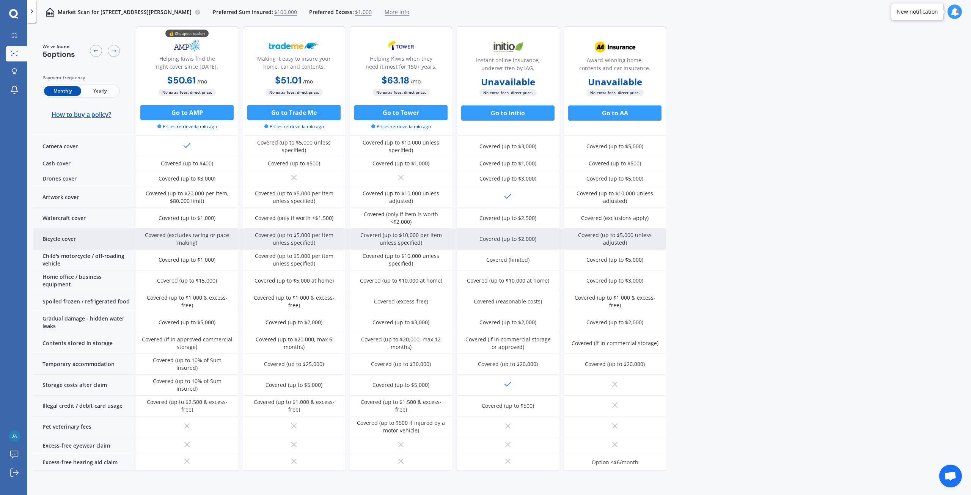
scroll to position [269, 0]
click at [100, 238] on div "Bicycle cover" at bounding box center [84, 239] width 102 height 21
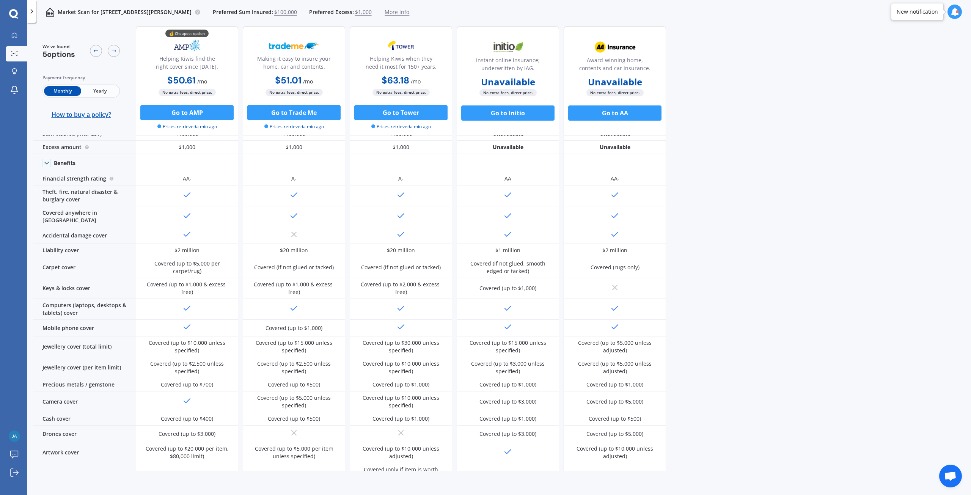
scroll to position [0, 0]
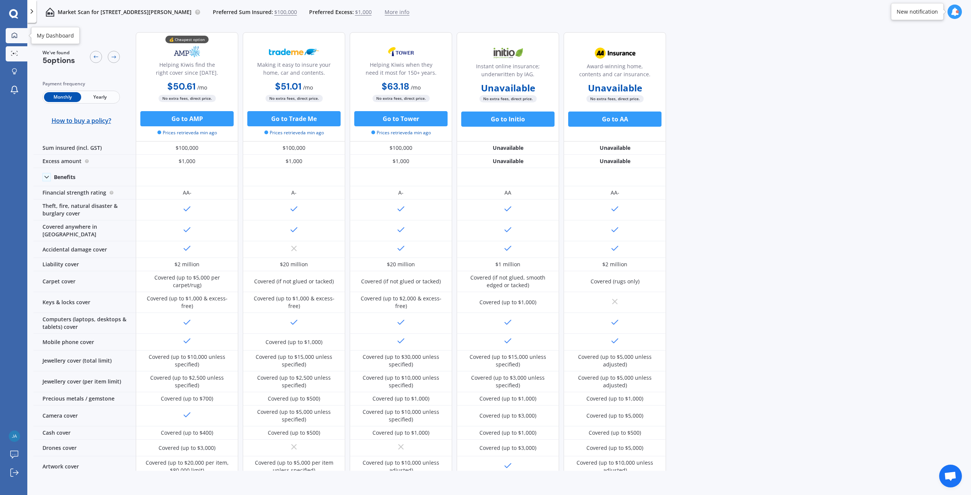
click at [13, 34] on icon at bounding box center [14, 35] width 6 height 6
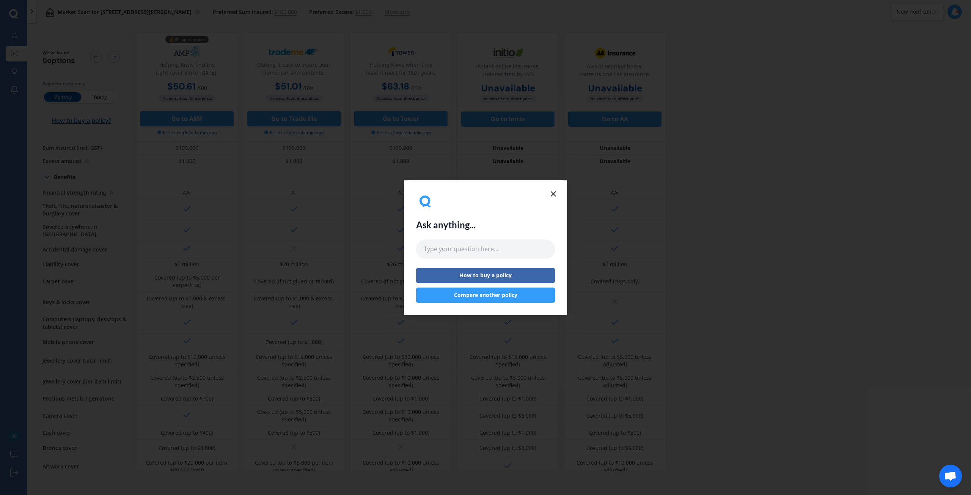
click at [502, 290] on button "Compare another policy" at bounding box center [485, 294] width 139 height 15
